Goal: Find specific page/section: Find specific page/section

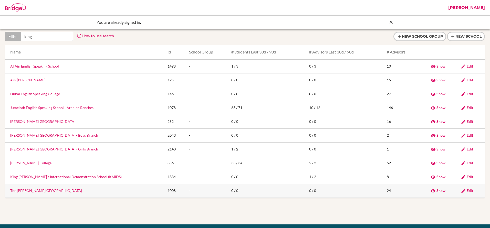
type input "king"
click at [22, 191] on link "The [PERSON_NAME][GEOGRAPHIC_DATA]" at bounding box center [46, 191] width 72 height 4
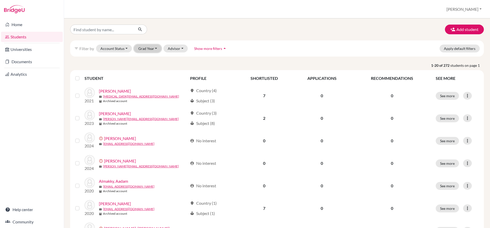
click at [148, 51] on button "Grad Year" at bounding box center [148, 49] width 28 height 8
click at [146, 51] on button "Grad Year" at bounding box center [148, 49] width 28 height 8
